Goal: Information Seeking & Learning: Learn about a topic

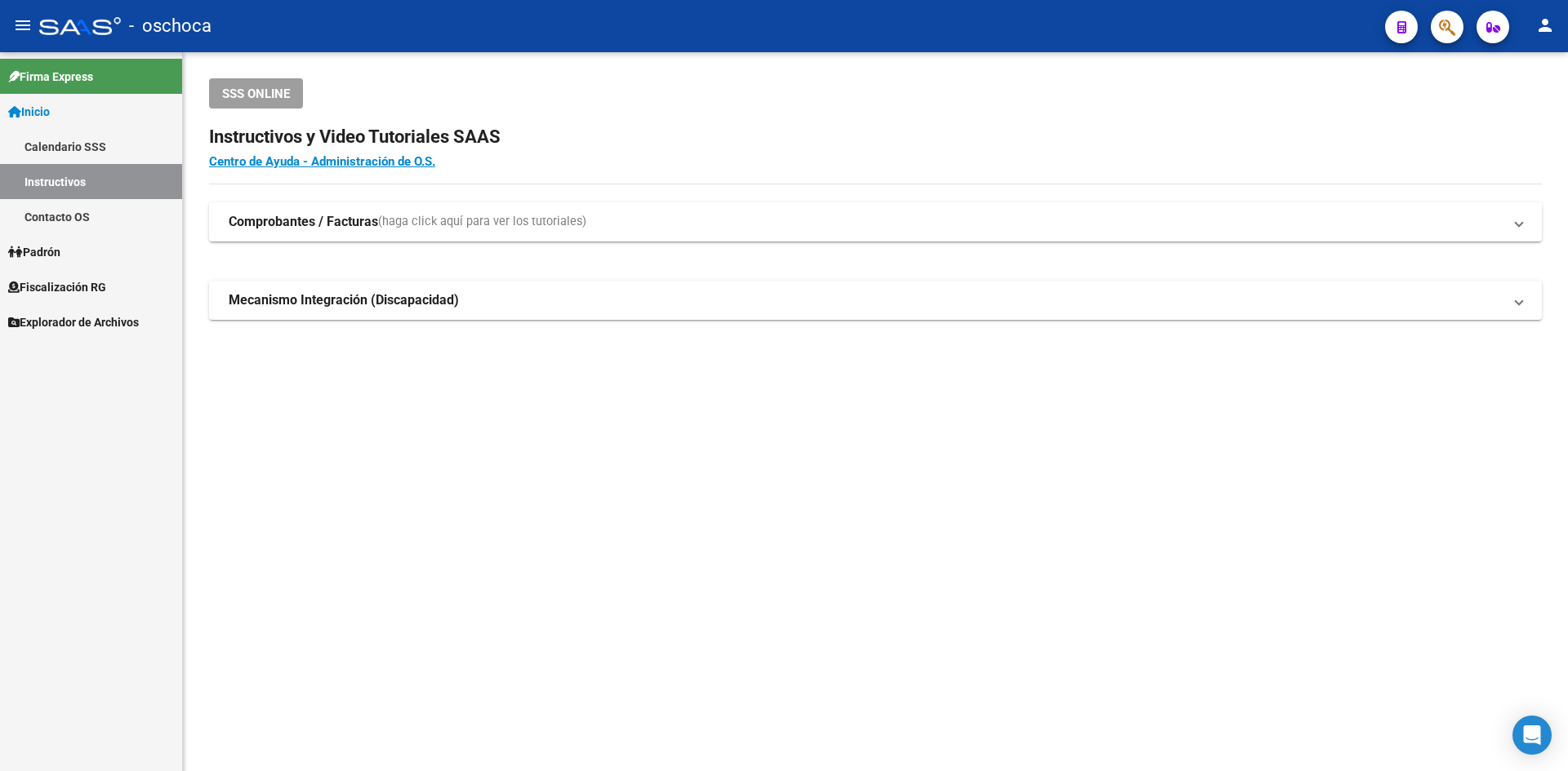
click at [91, 295] on span "Fiscalización RG" at bounding box center [57, 287] width 98 height 18
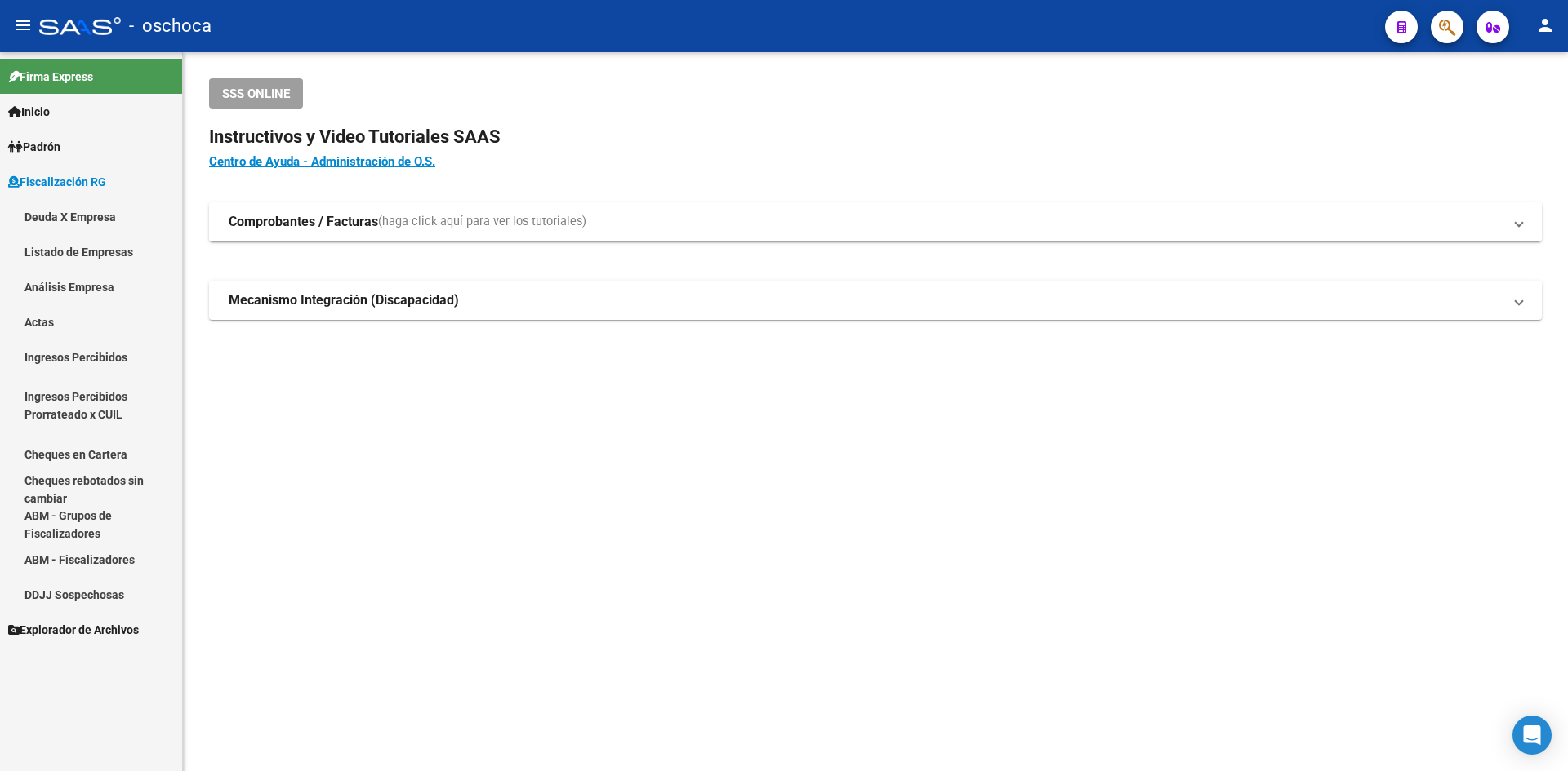
click at [100, 295] on link "Análisis Empresa" at bounding box center [91, 287] width 183 height 35
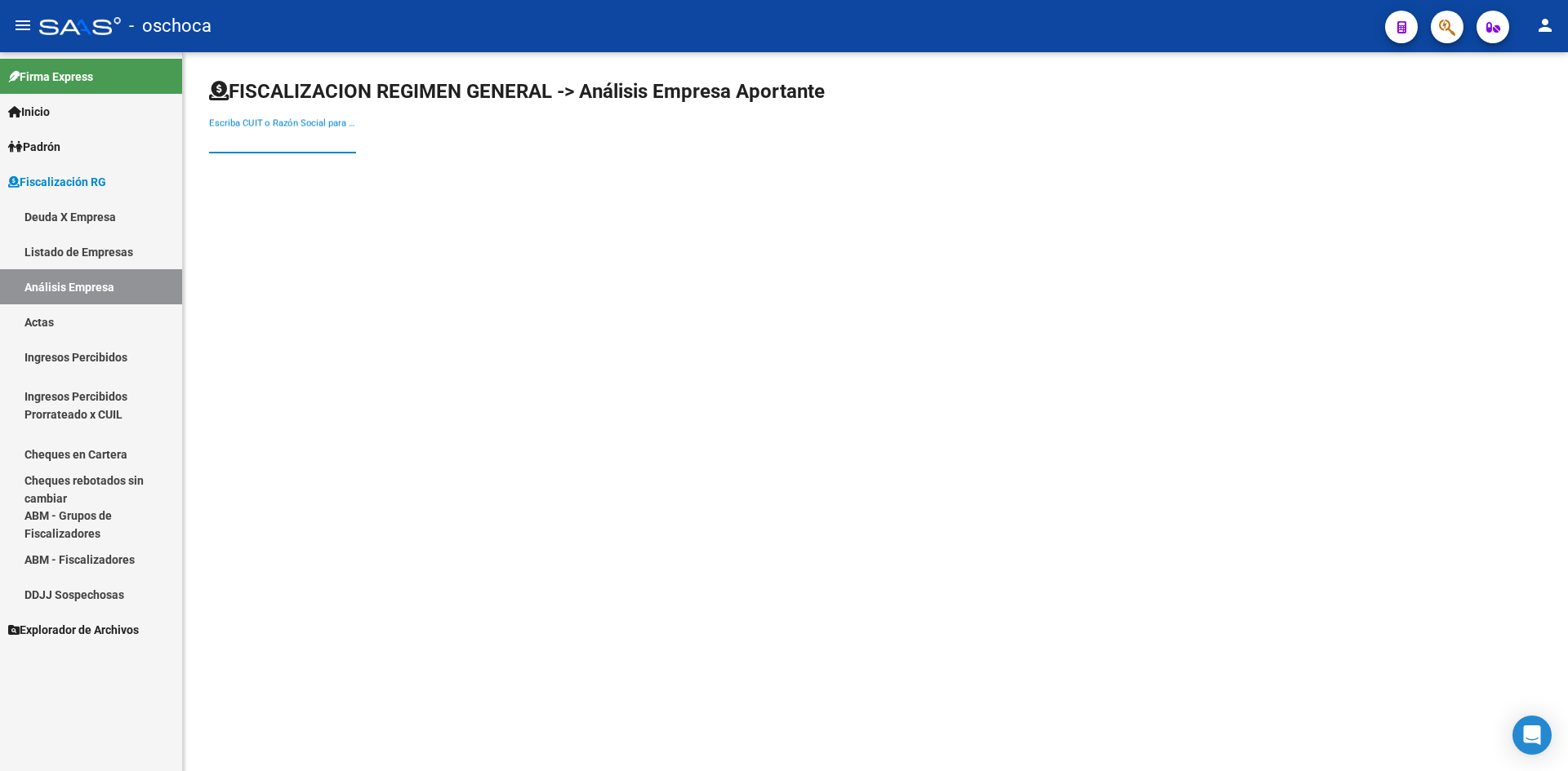
click at [290, 140] on input "Escriba CUIT o Razón Social para buscar" at bounding box center [282, 140] width 147 height 15
paste input "20-27329213-7"
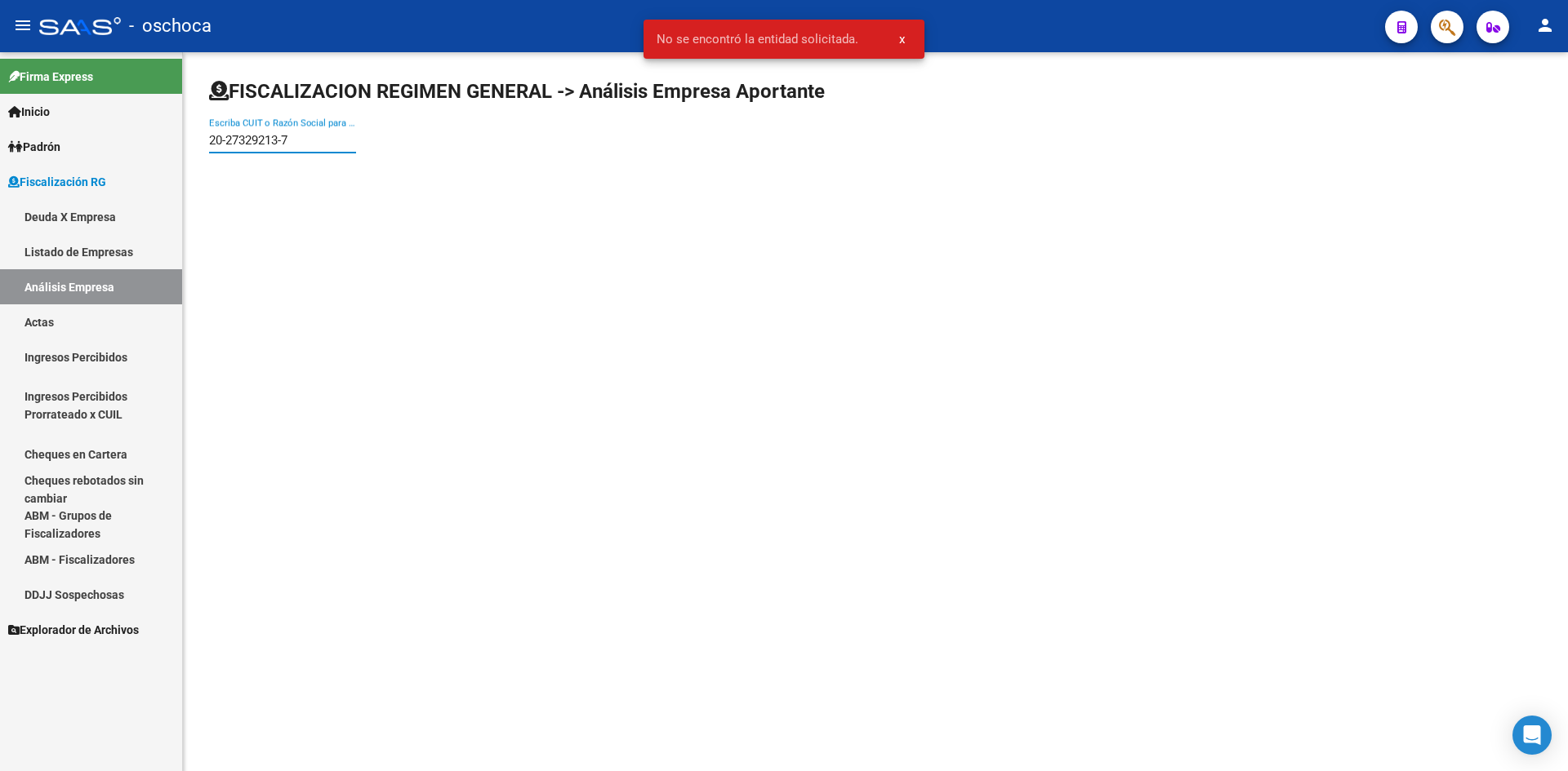
click at [229, 144] on input "20-27329213-7" at bounding box center [282, 140] width 147 height 15
click at [281, 142] on input "2027329213-7" at bounding box center [282, 140] width 147 height 15
type input "20273292137"
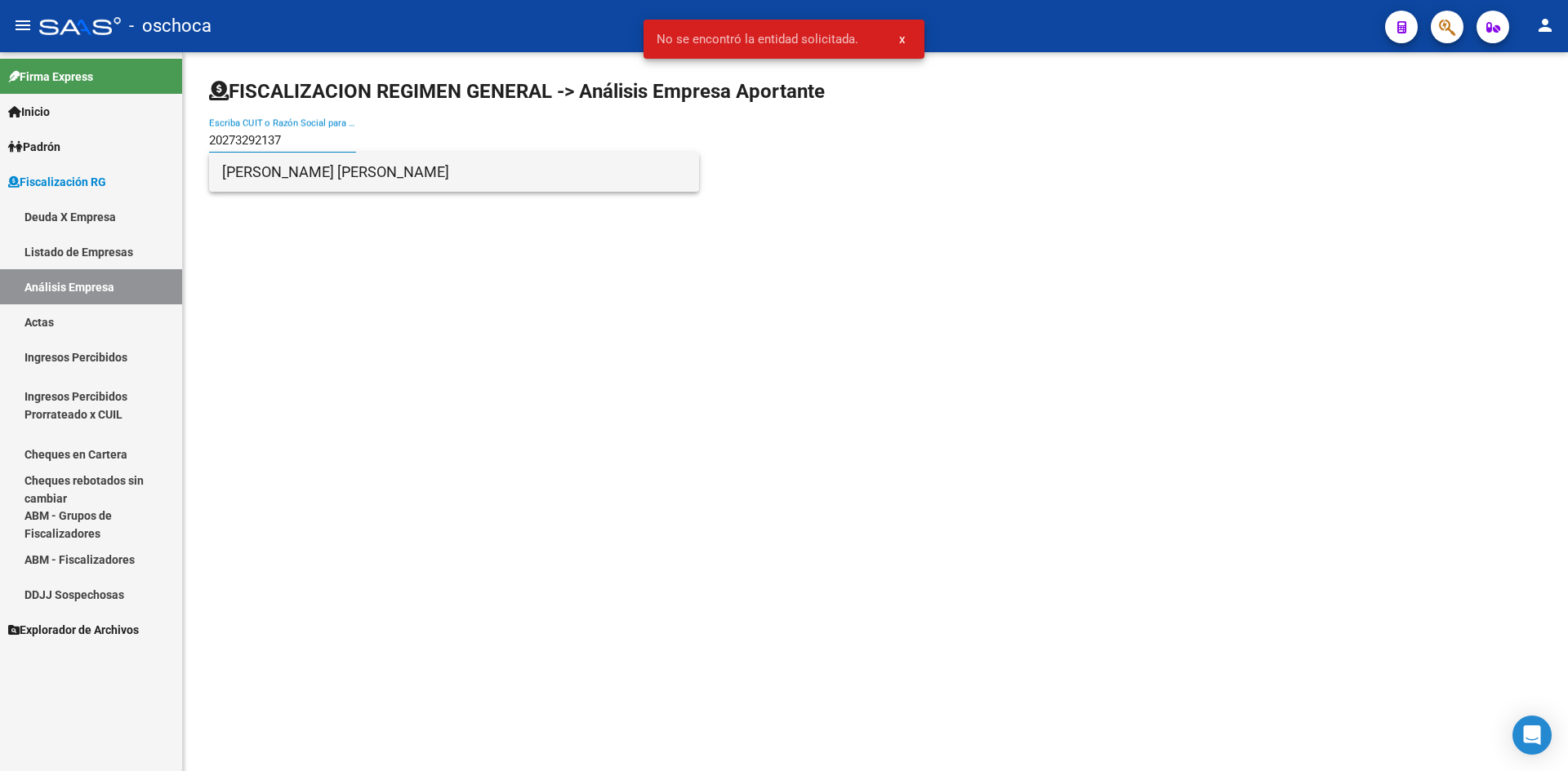
click at [316, 177] on span "[PERSON_NAME] [PERSON_NAME]" at bounding box center [454, 172] width 464 height 39
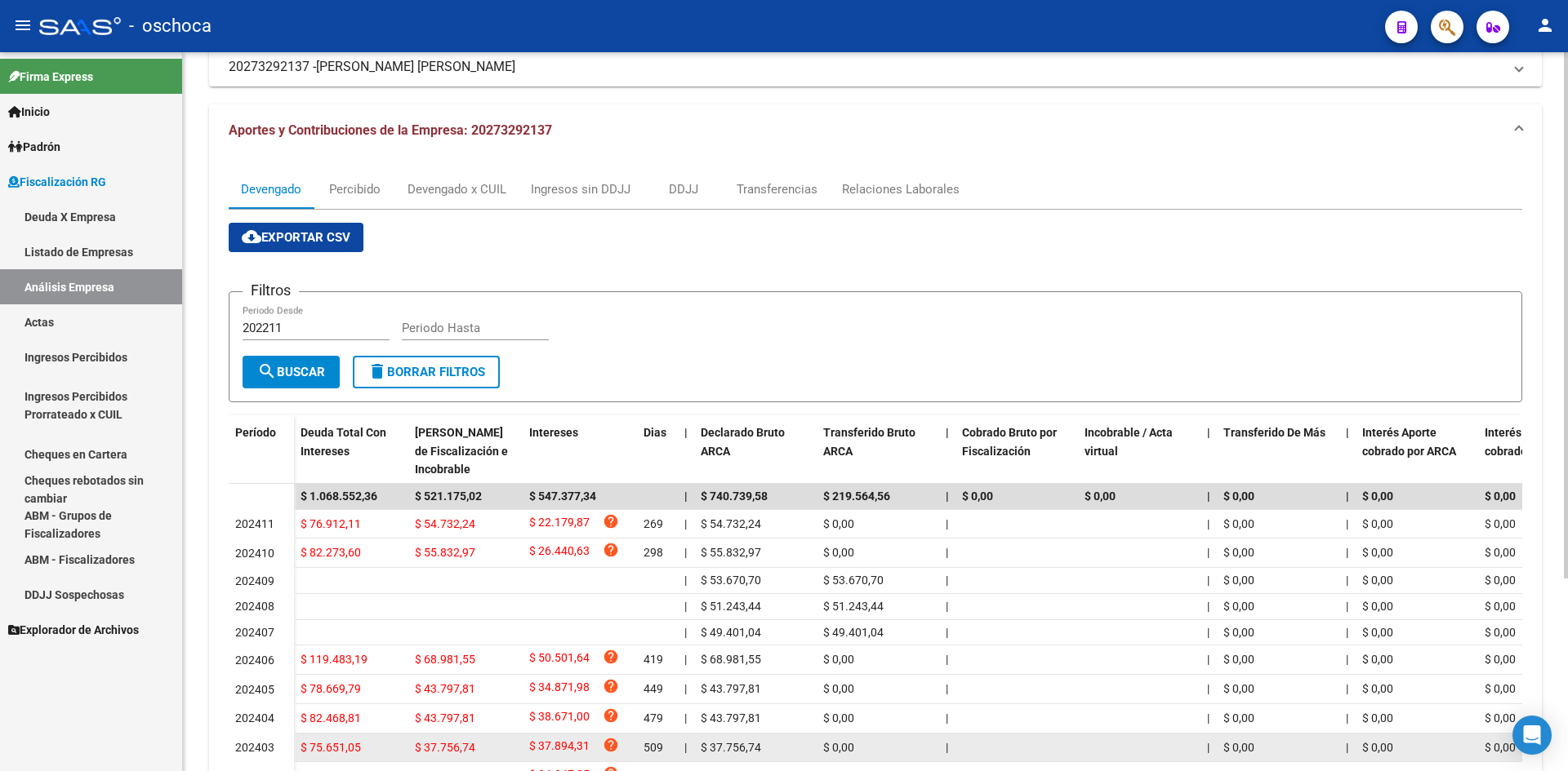
scroll to position [264, 0]
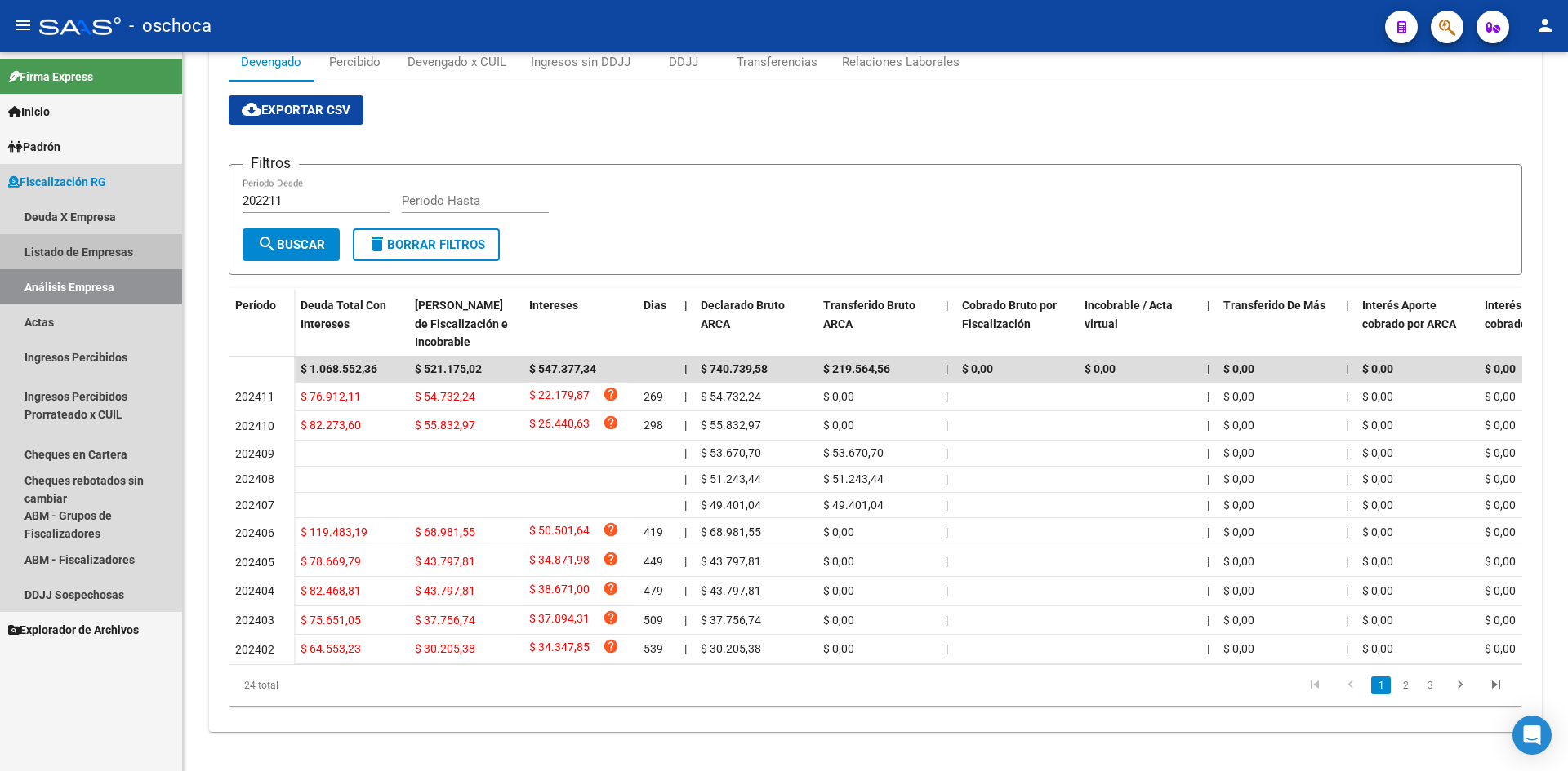
click at [86, 237] on link "Listado de Empresas" at bounding box center [91, 252] width 183 height 35
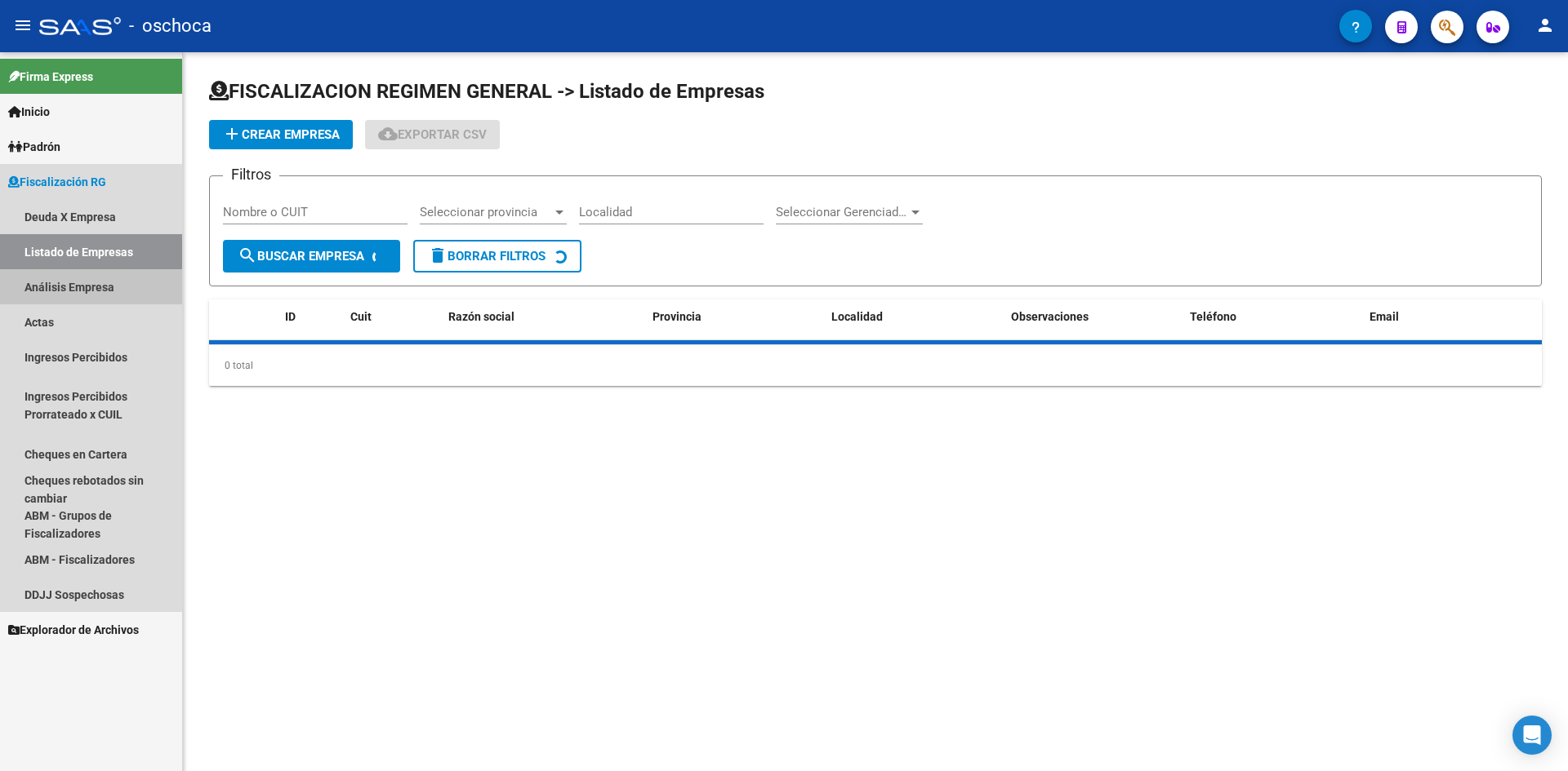
click at [91, 289] on link "Análisis Empresa" at bounding box center [91, 287] width 183 height 35
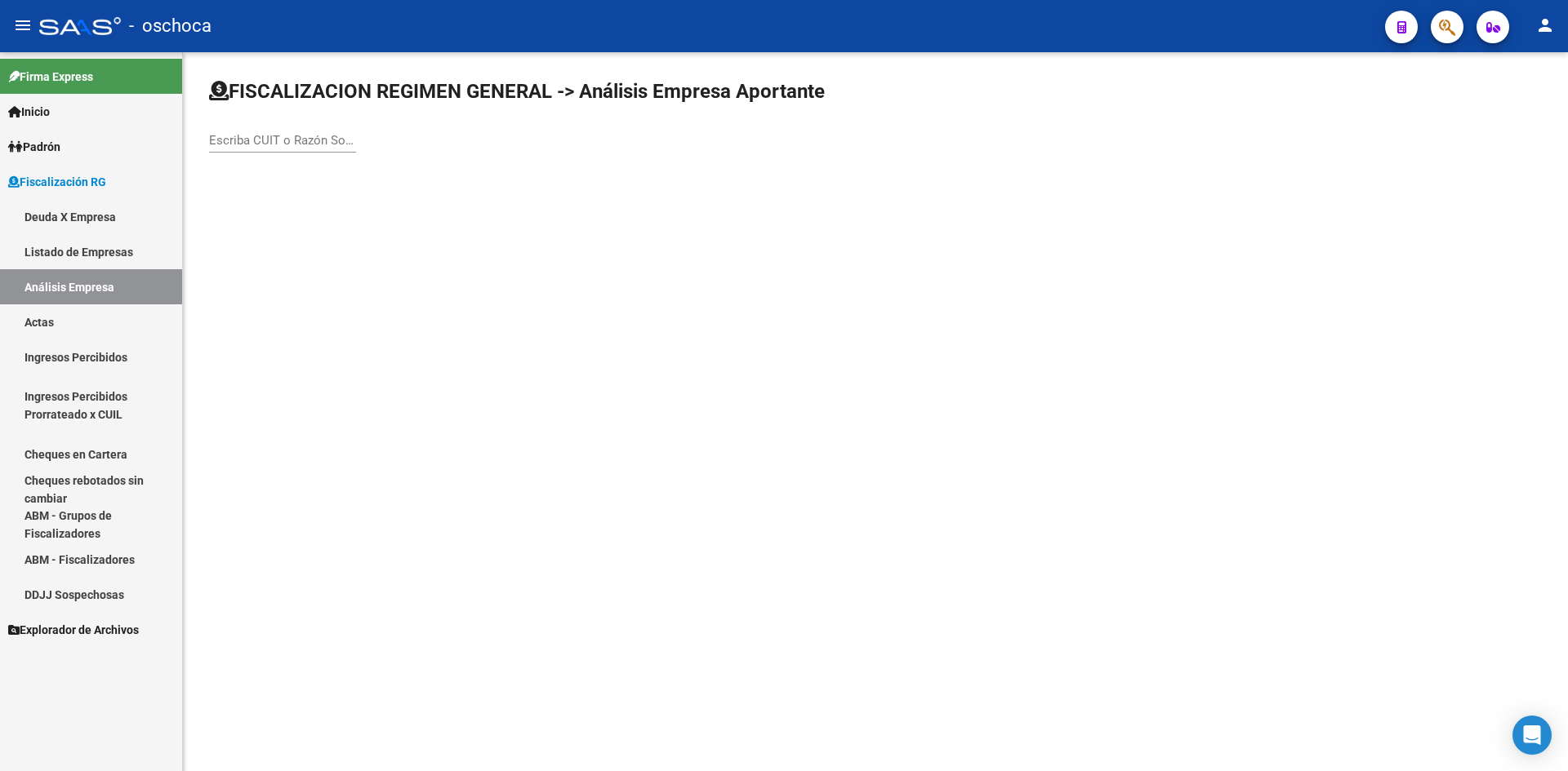
click at [304, 145] on input "Escriba CUIT o Razón Social para buscar" at bounding box center [282, 140] width 147 height 15
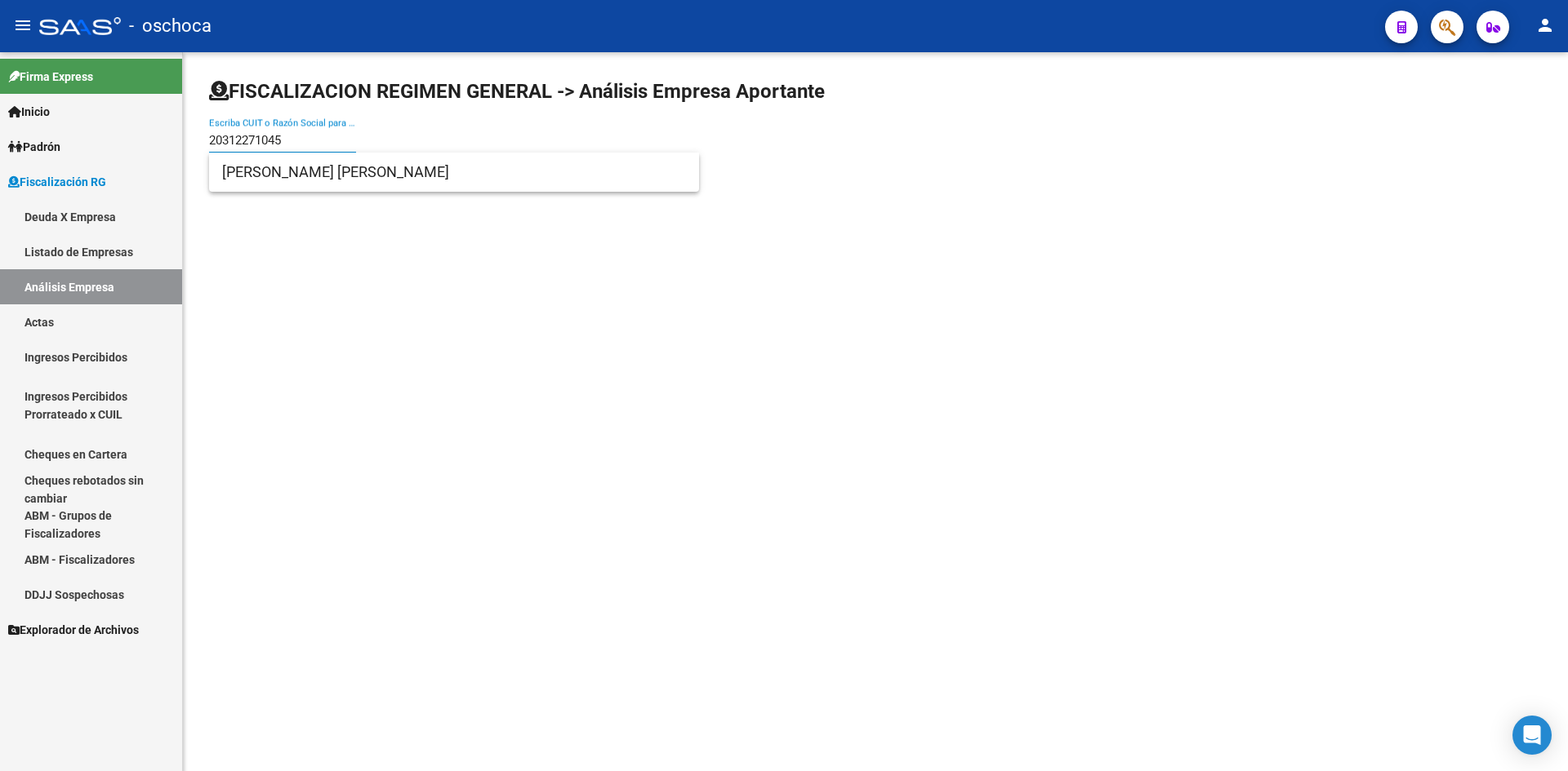
type input "20312271045"
click at [326, 168] on span "[PERSON_NAME] [PERSON_NAME]" at bounding box center [454, 172] width 464 height 39
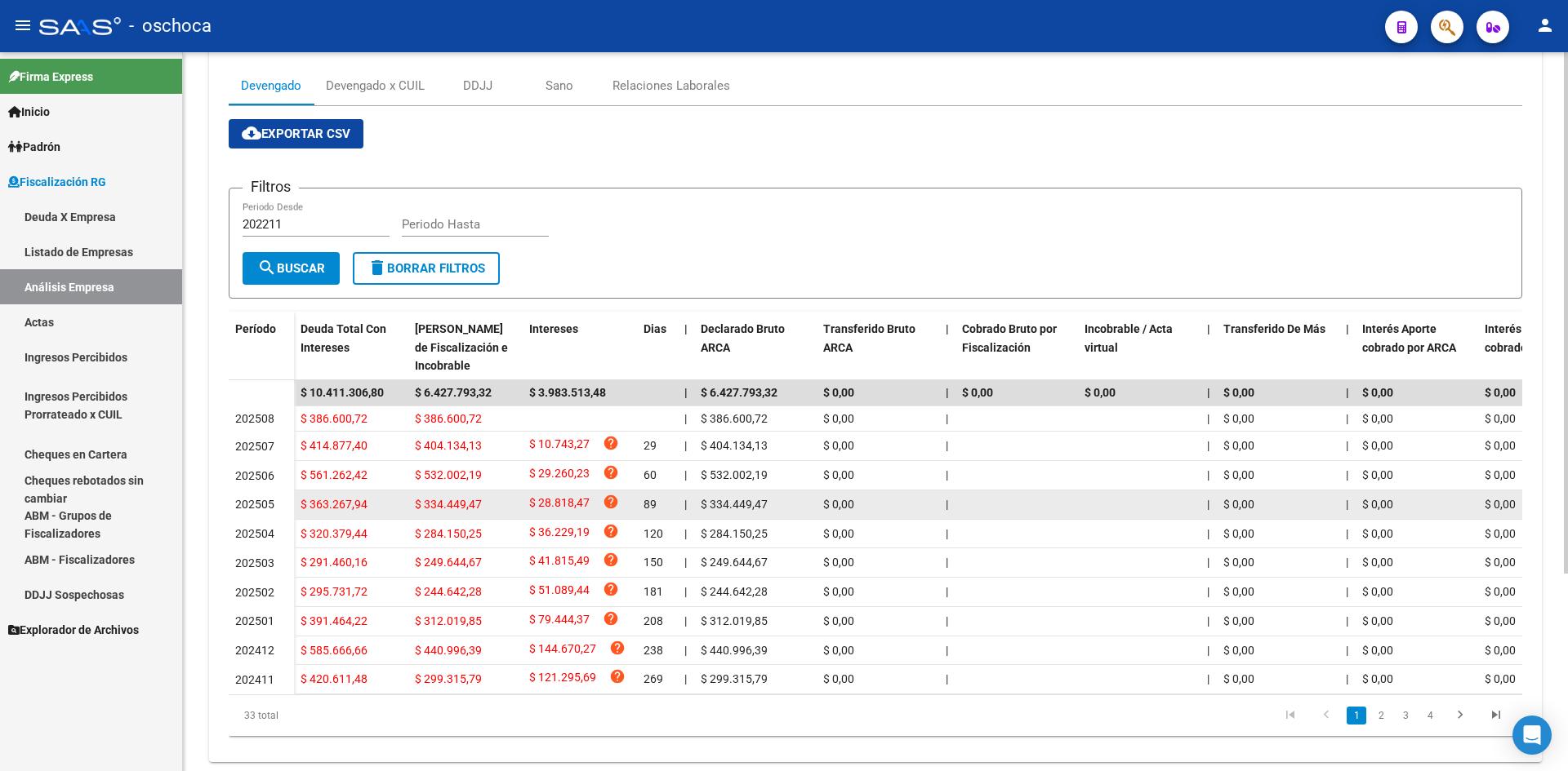
scroll to position [272, 0]
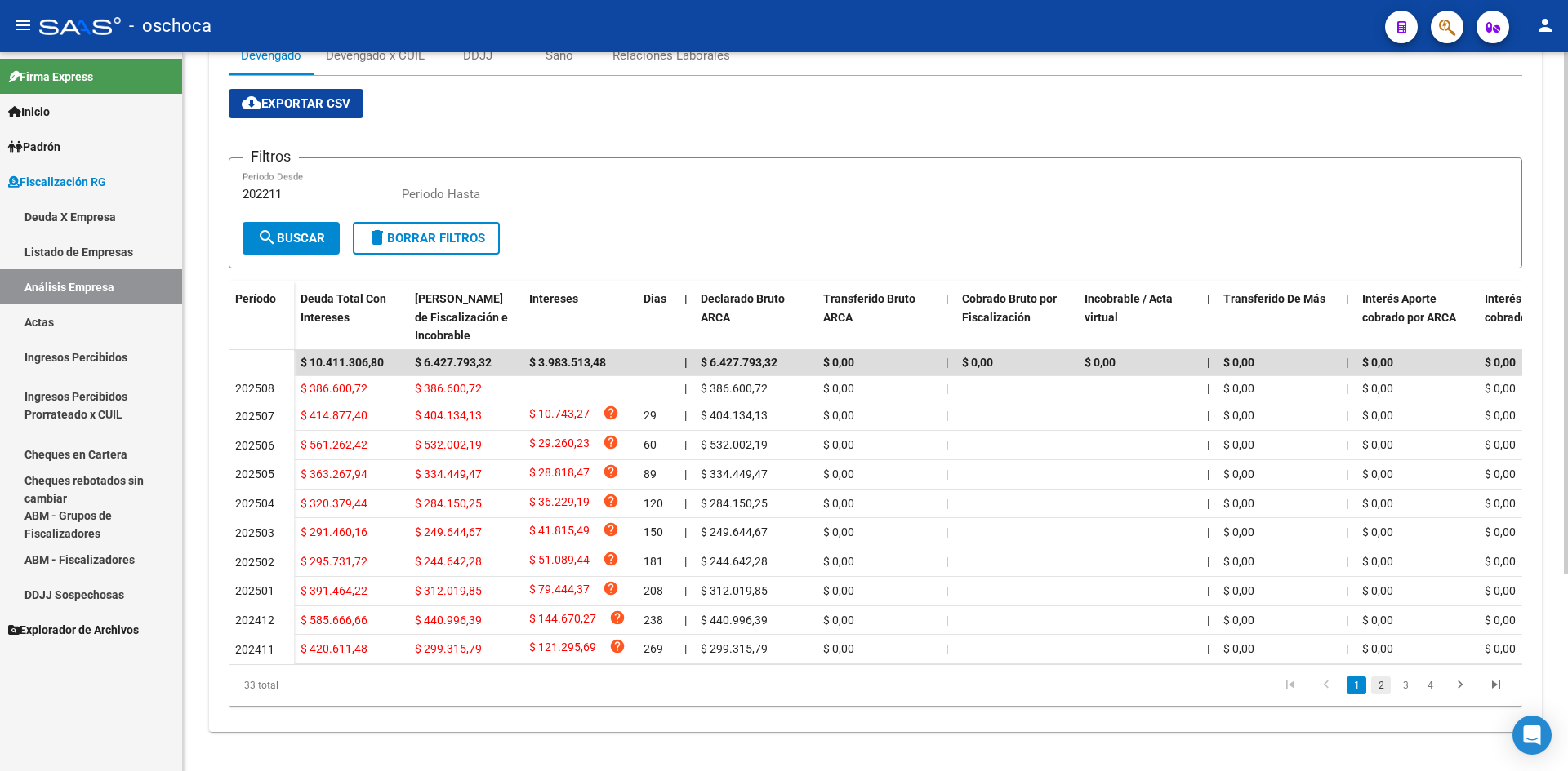
click at [1371, 682] on link "2" at bounding box center [1380, 685] width 19 height 18
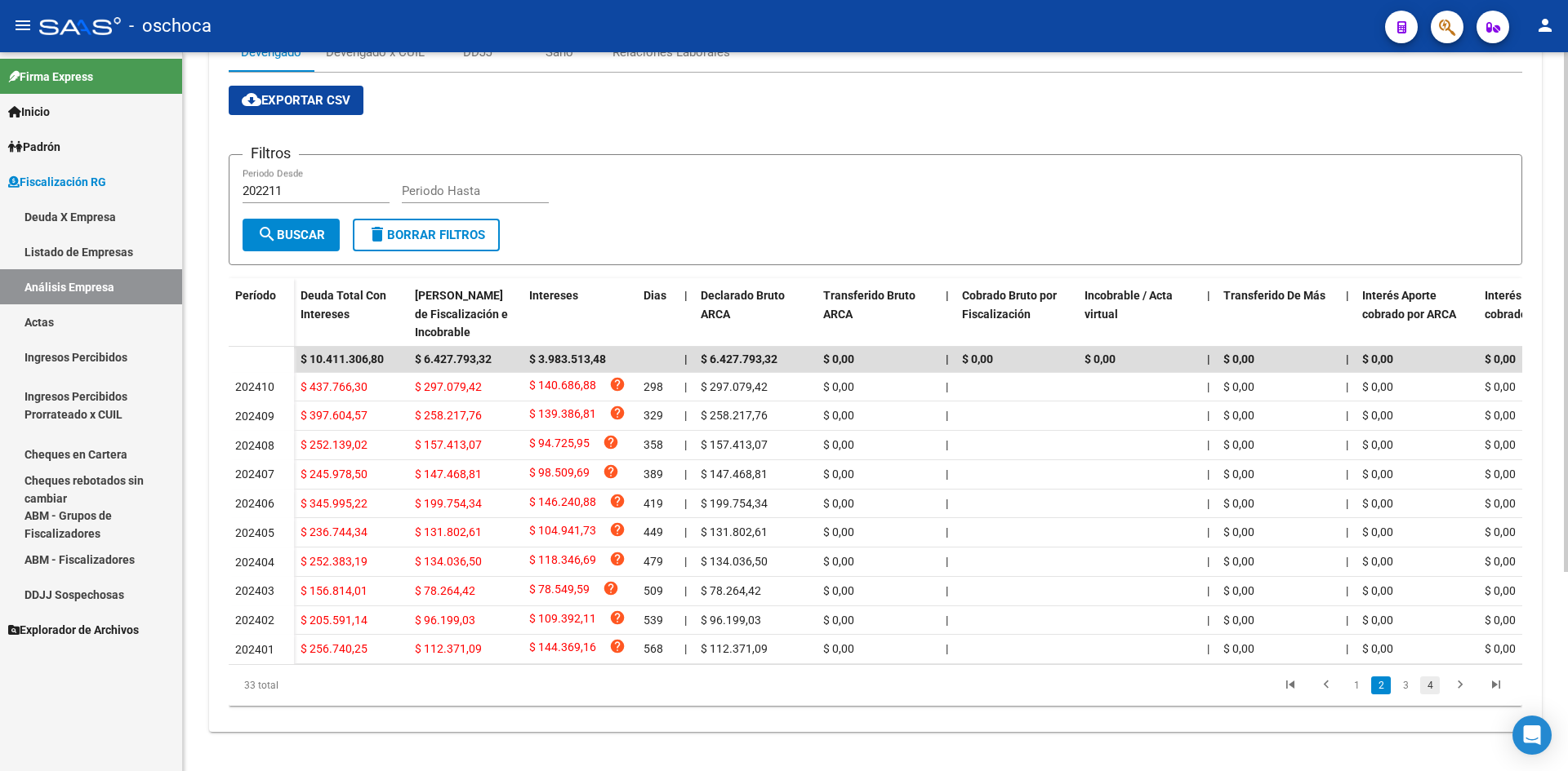
click at [1424, 688] on link "4" at bounding box center [1429, 685] width 19 height 18
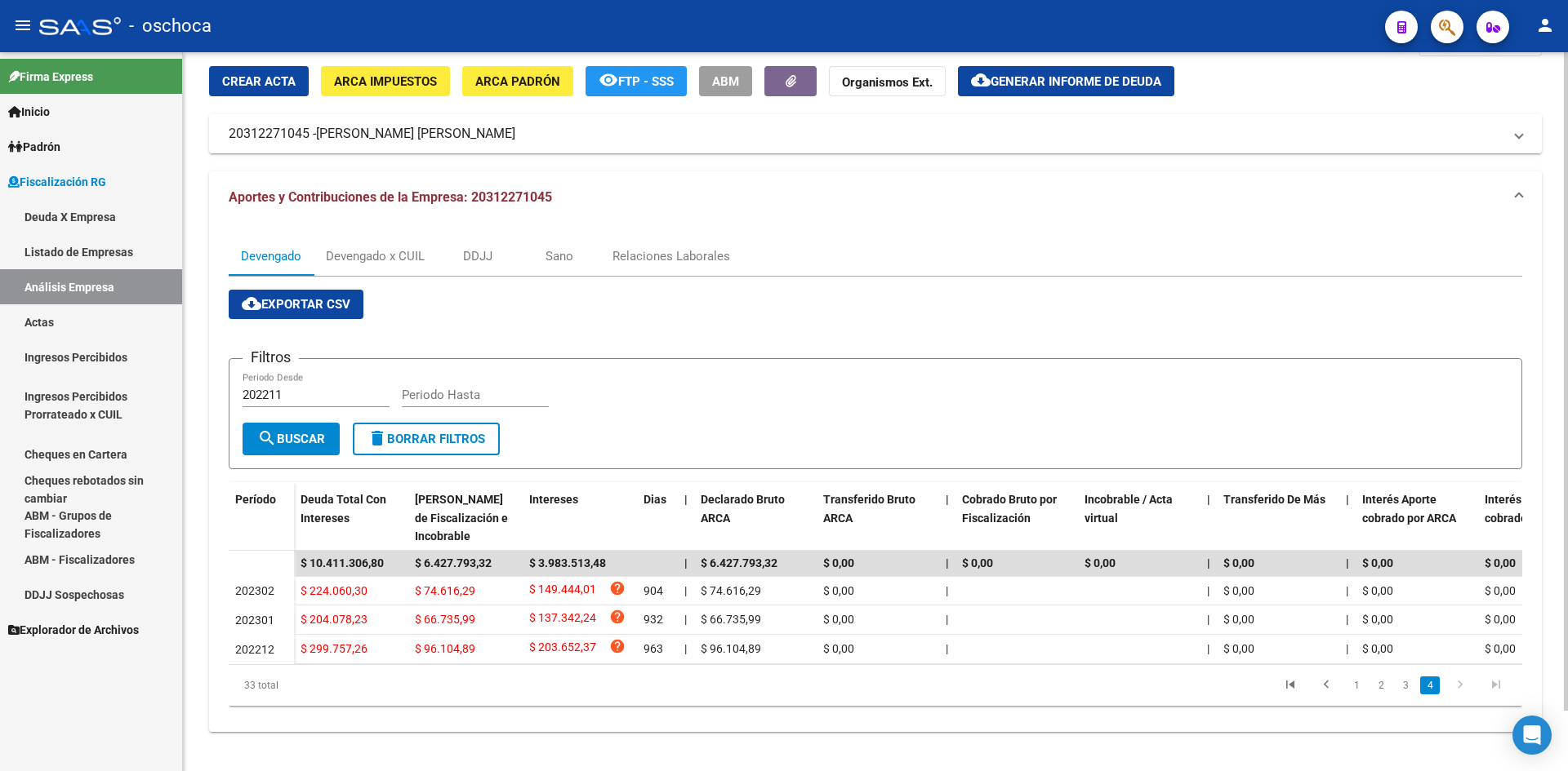
scroll to position [66, 0]
click at [1407, 689] on link "3" at bounding box center [1405, 685] width 19 height 18
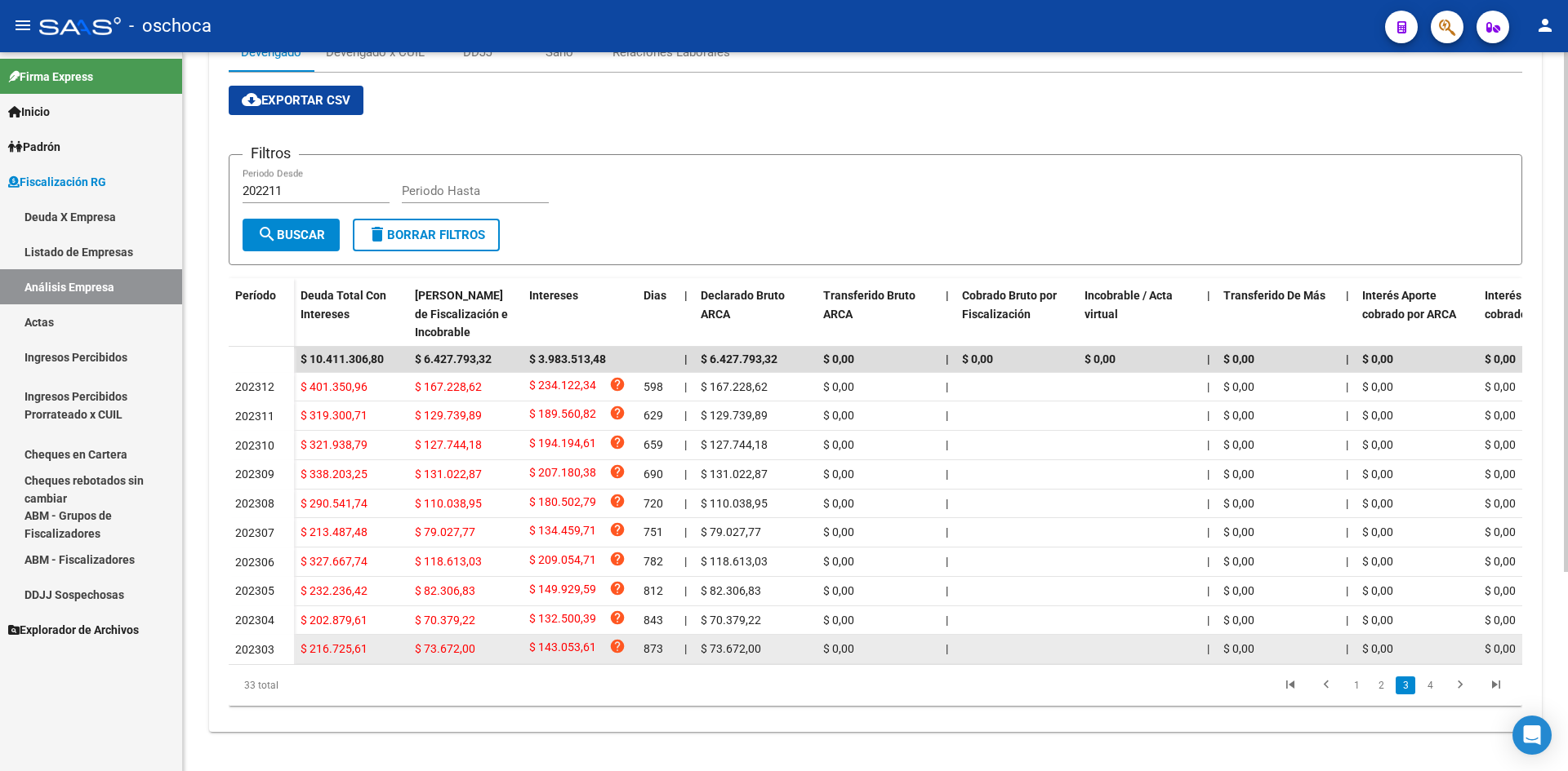
scroll to position [276, 0]
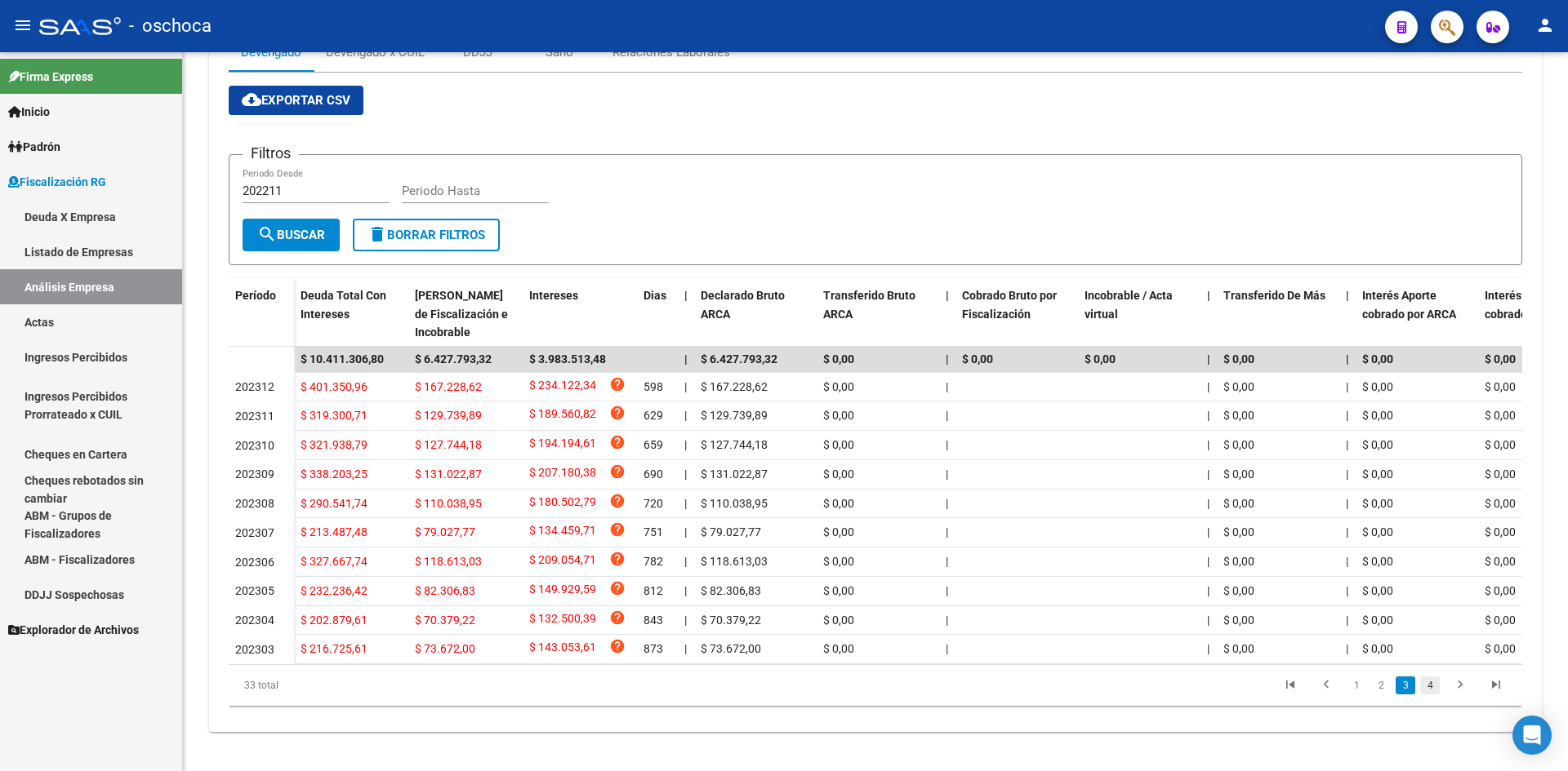
click at [1427, 687] on link "4" at bounding box center [1429, 685] width 19 height 18
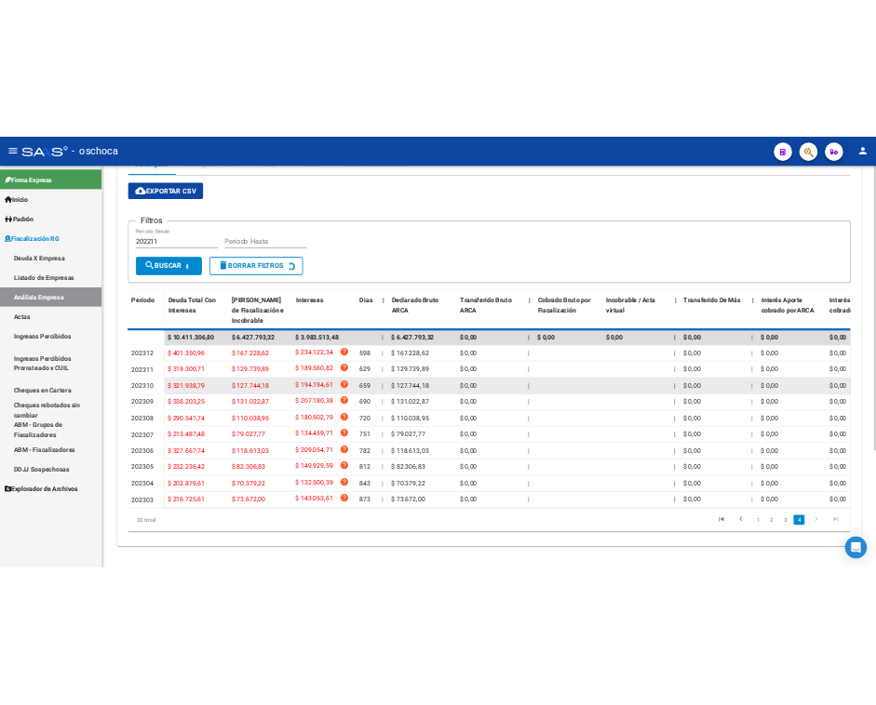
scroll to position [75, 0]
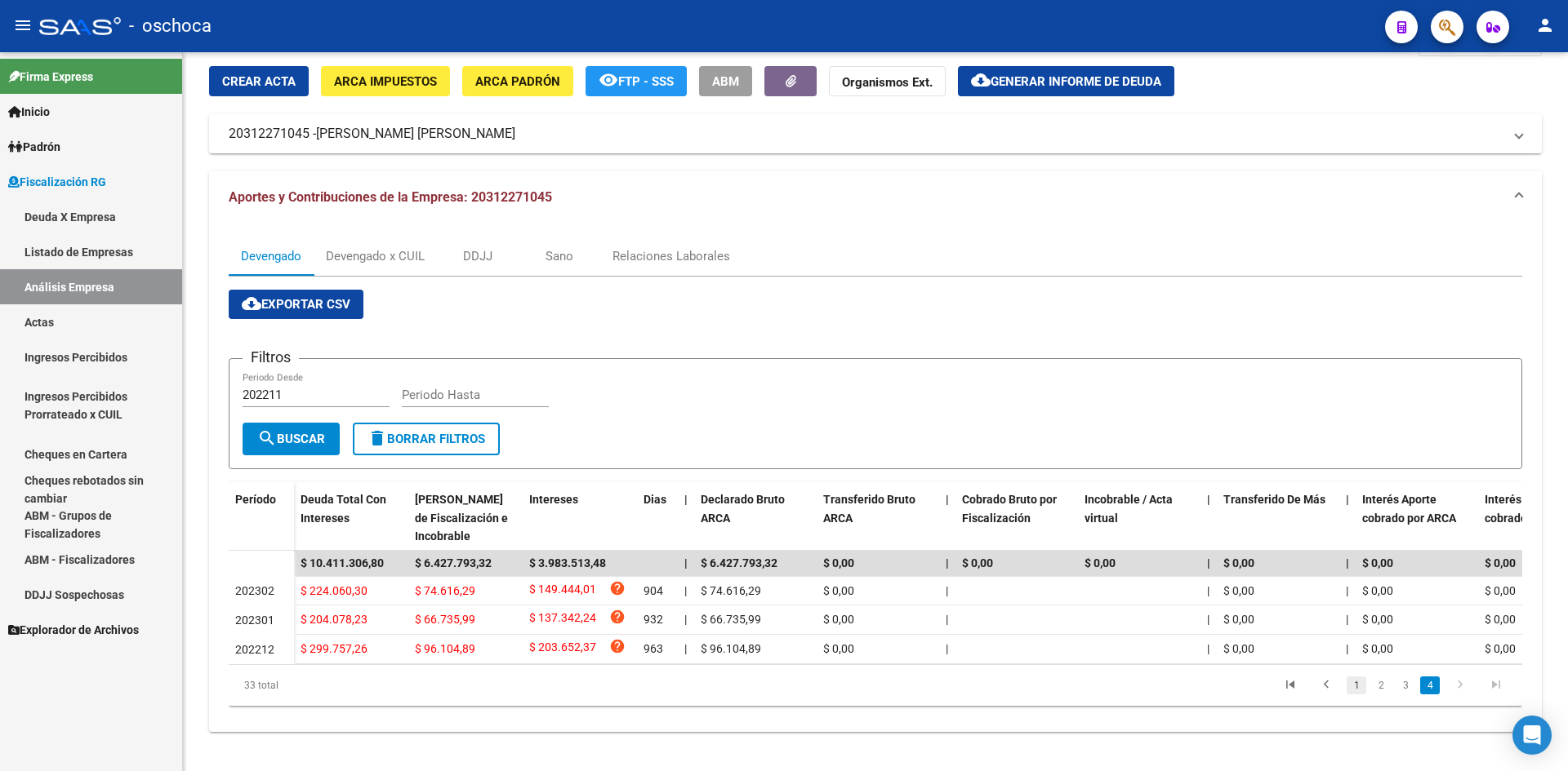
click at [1361, 685] on link "1" at bounding box center [1356, 685] width 19 height 18
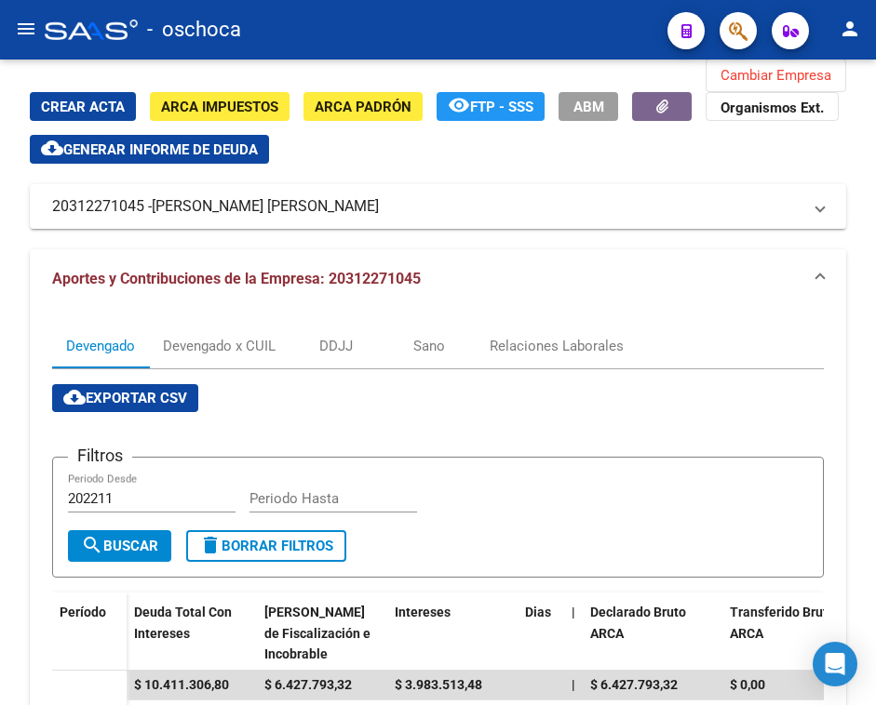
click at [22, 34] on mat-icon "menu" at bounding box center [26, 29] width 22 height 22
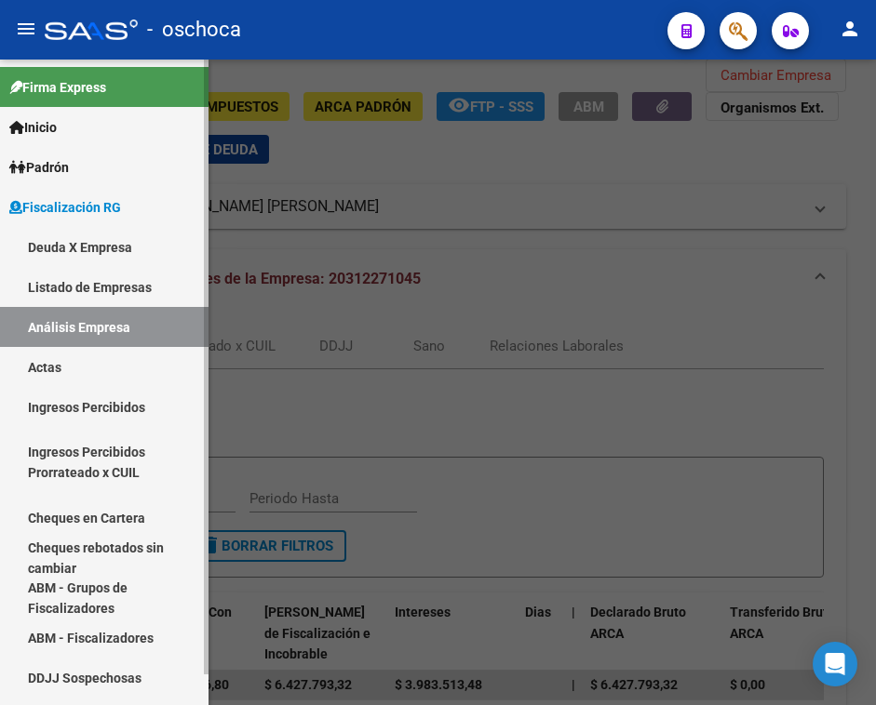
drag, startPoint x: 76, startPoint y: 278, endPoint x: 81, endPoint y: 300, distance: 21.9
click at [77, 278] on link "Listado de Empresas" at bounding box center [104, 287] width 208 height 40
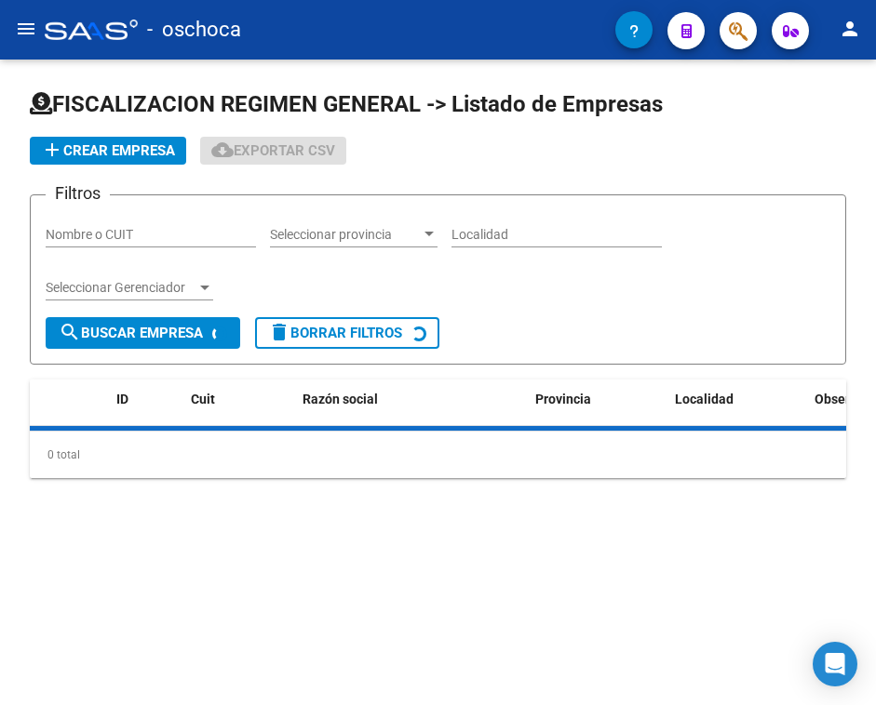
click at [75, 322] on div at bounding box center [438, 383] width 876 height 646
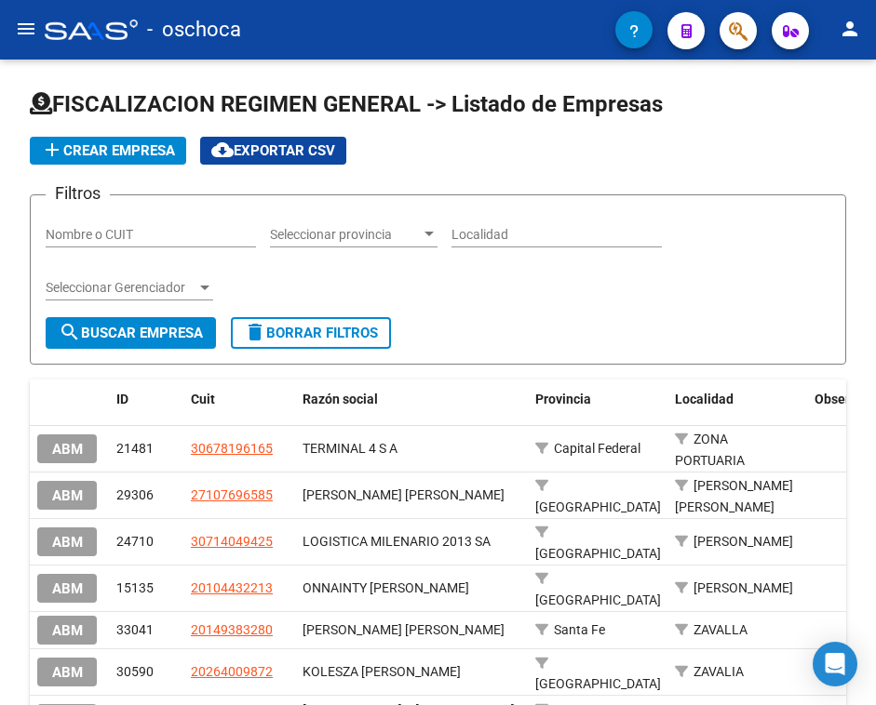
click at [16, 35] on mat-icon "menu" at bounding box center [26, 29] width 22 height 22
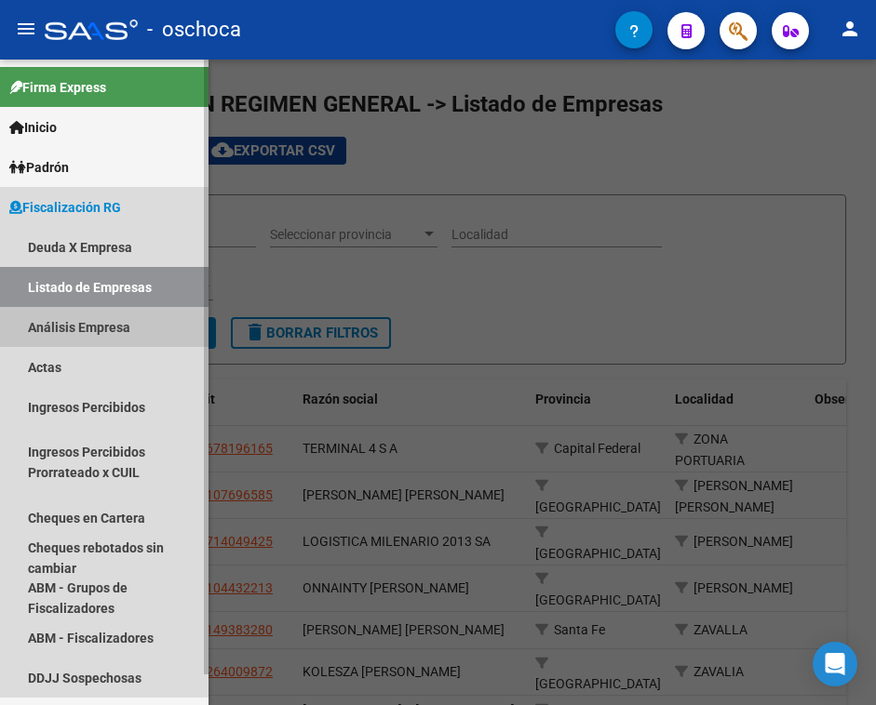
click at [60, 325] on link "Análisis Empresa" at bounding box center [104, 327] width 208 height 40
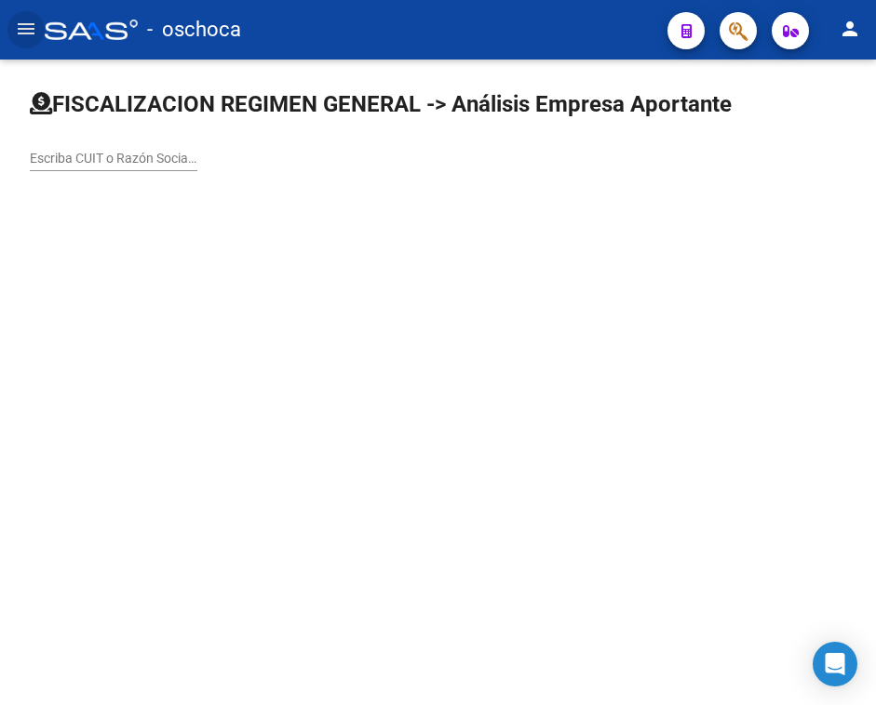
click at [120, 153] on input "Escriba CUIT o Razón Social para buscar" at bounding box center [113, 159] width 167 height 16
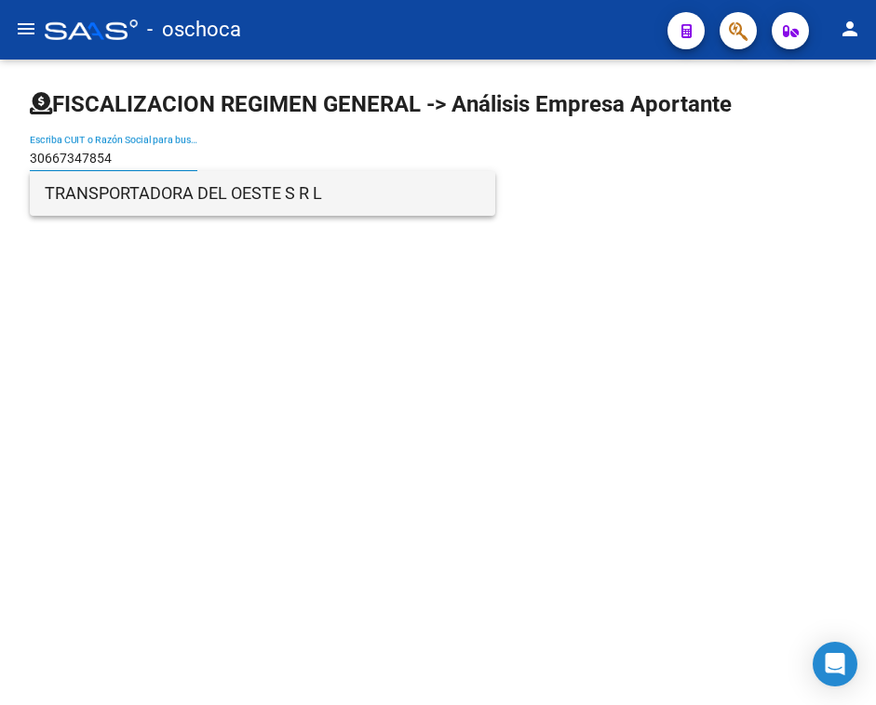
type input "30667347854"
click at [128, 195] on span "TRANSPORTADORA DEL OESTE S R L" at bounding box center [262, 193] width 435 height 45
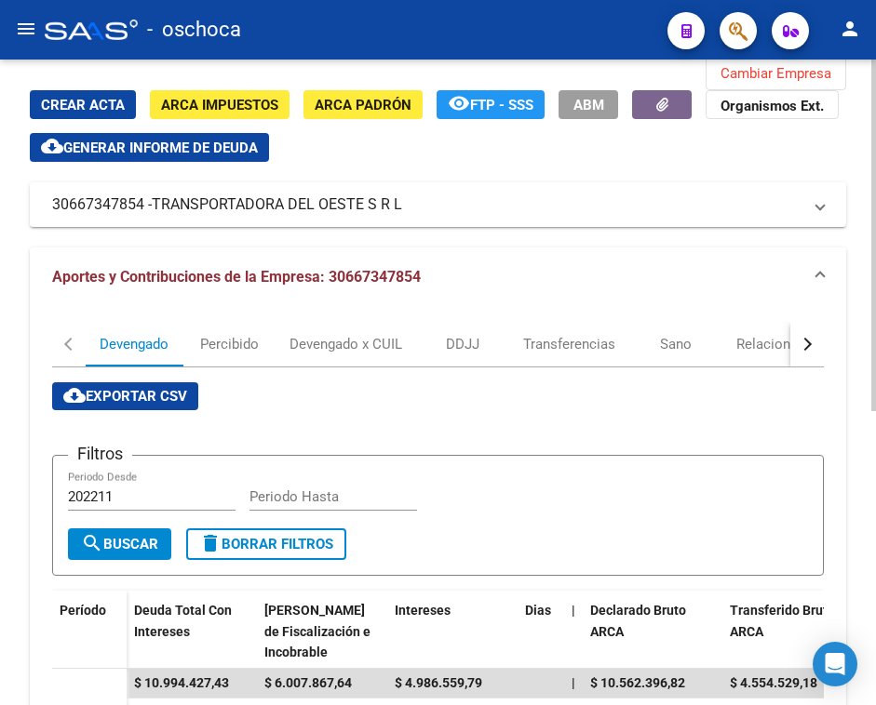
scroll to position [465, 0]
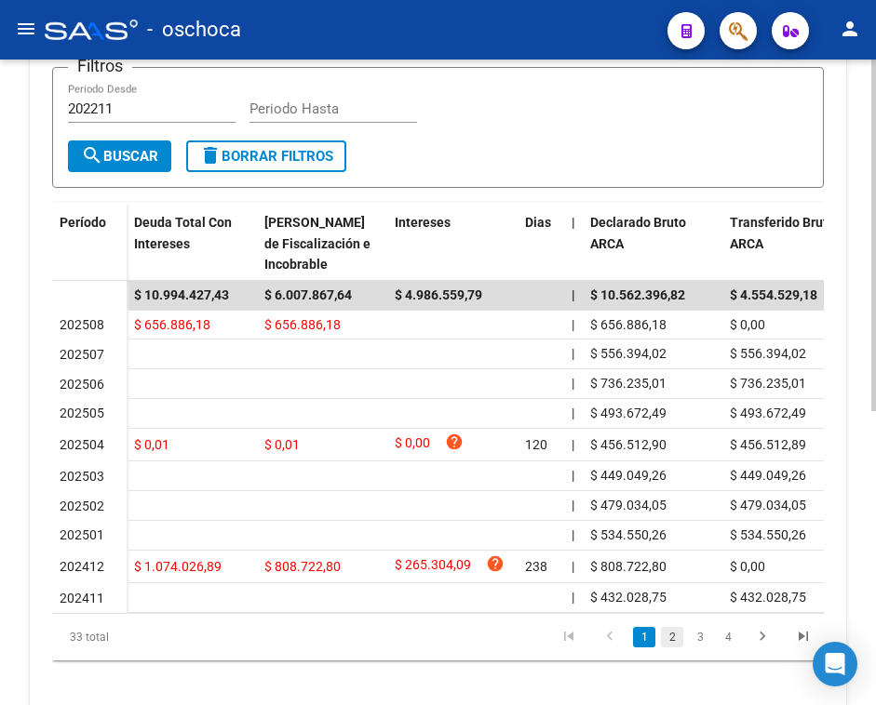
click at [672, 646] on link "2" at bounding box center [672, 637] width 22 height 20
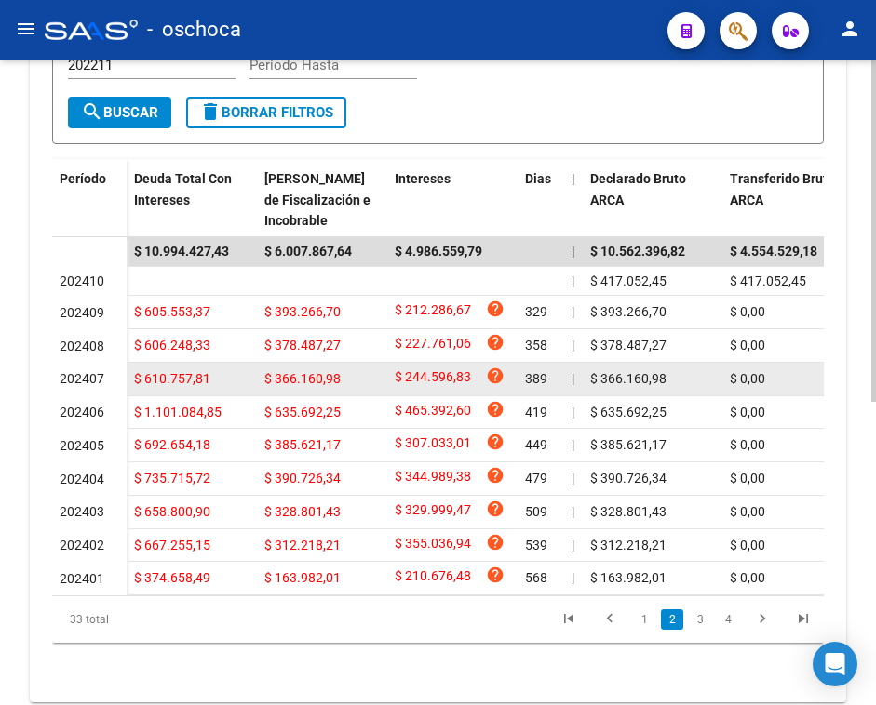
scroll to position [573, 0]
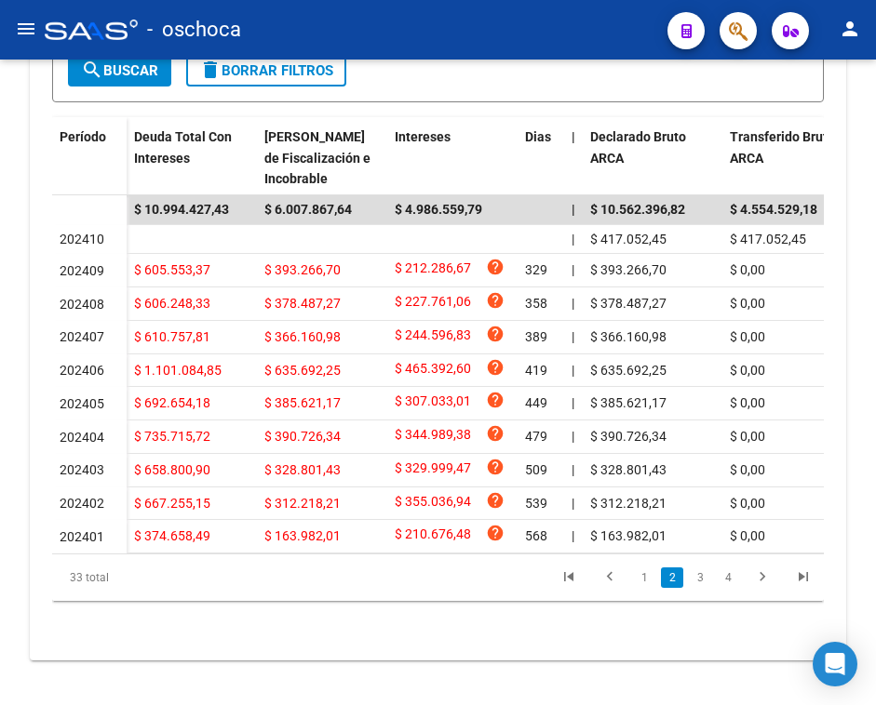
click at [640, 591] on li "1" at bounding box center [644, 578] width 28 height 32
click at [640, 585] on link "1" at bounding box center [644, 578] width 22 height 20
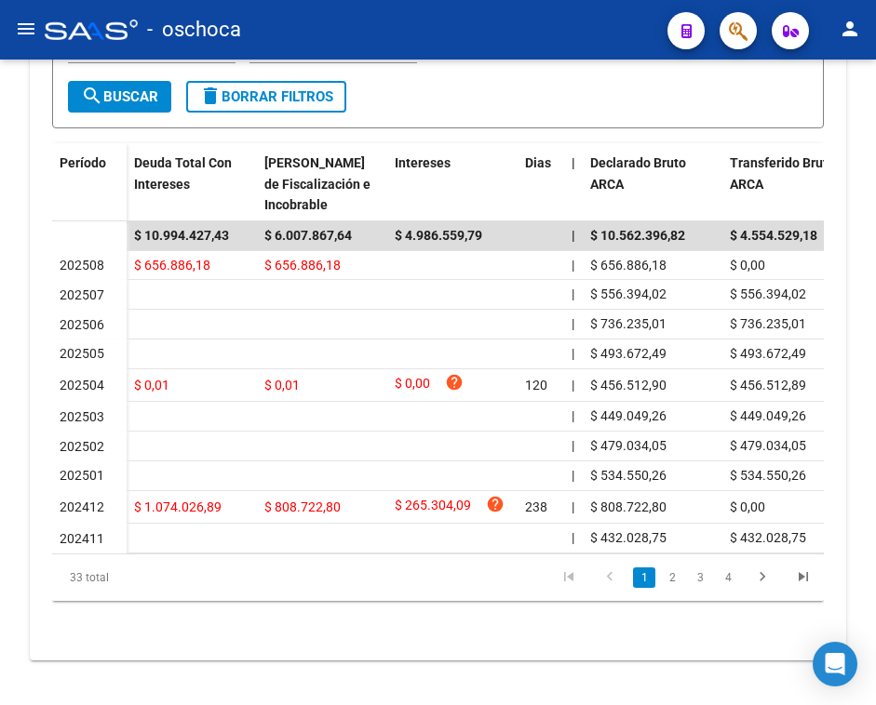
scroll to position [541, 0]
